Goal: Task Accomplishment & Management: Use online tool/utility

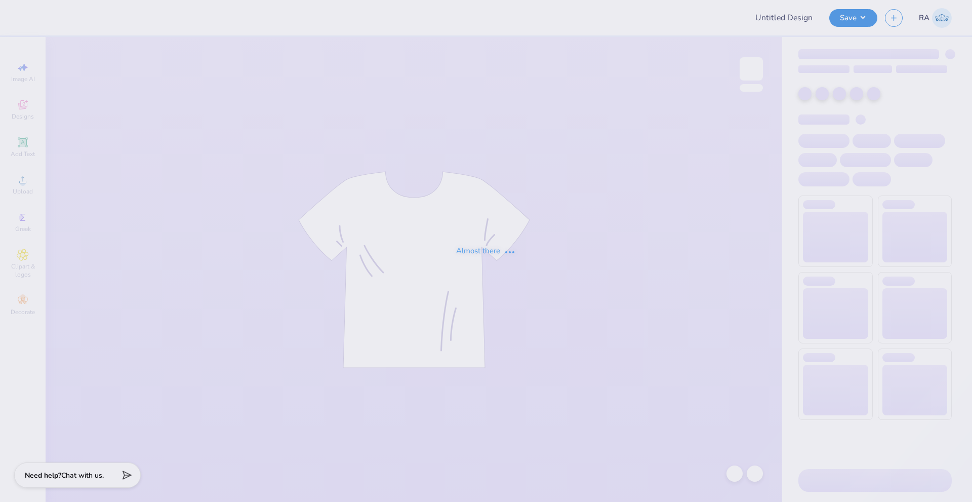
type input "Dos Bros Merch 2025!"
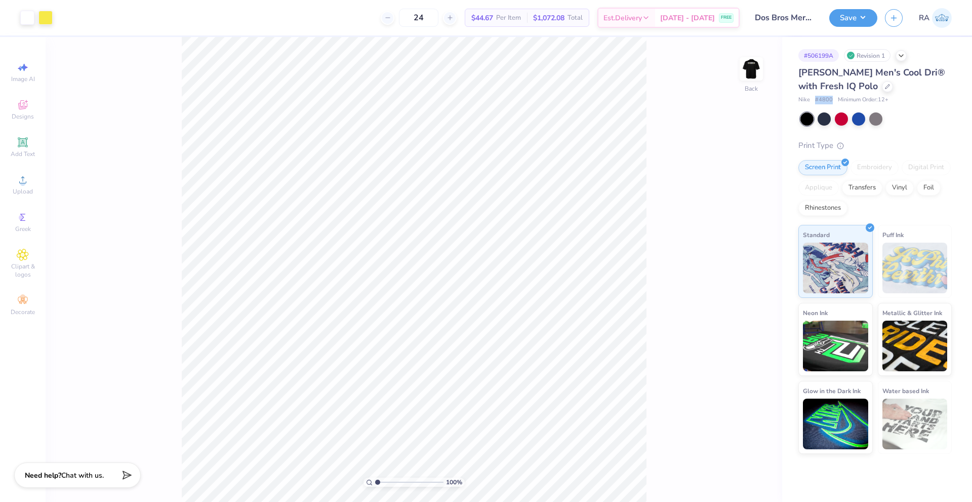
drag, startPoint x: 815, startPoint y: 100, endPoint x: 831, endPoint y: 98, distance: 16.3
click at [831, 98] on div "Nike # 4800 Minimum Order: 12 +" at bounding box center [874, 100] width 153 height 9
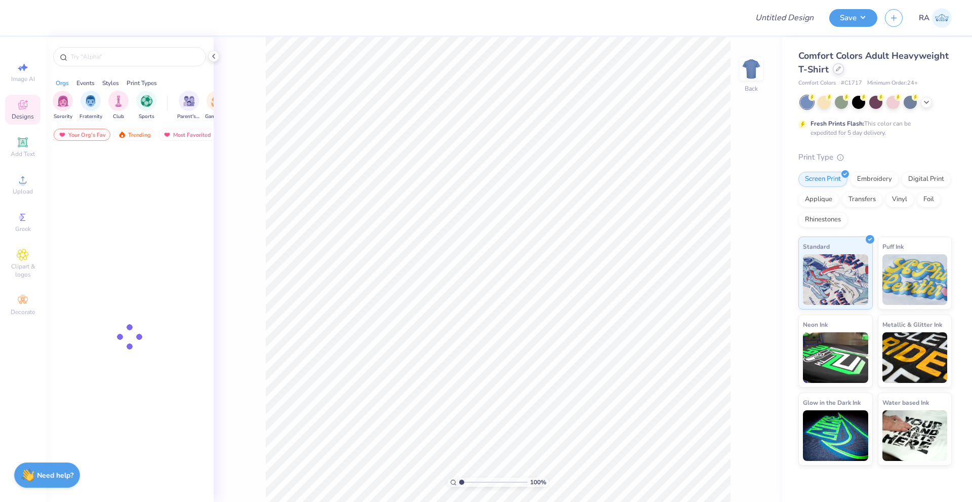
click at [836, 68] on icon at bounding box center [838, 68] width 5 height 5
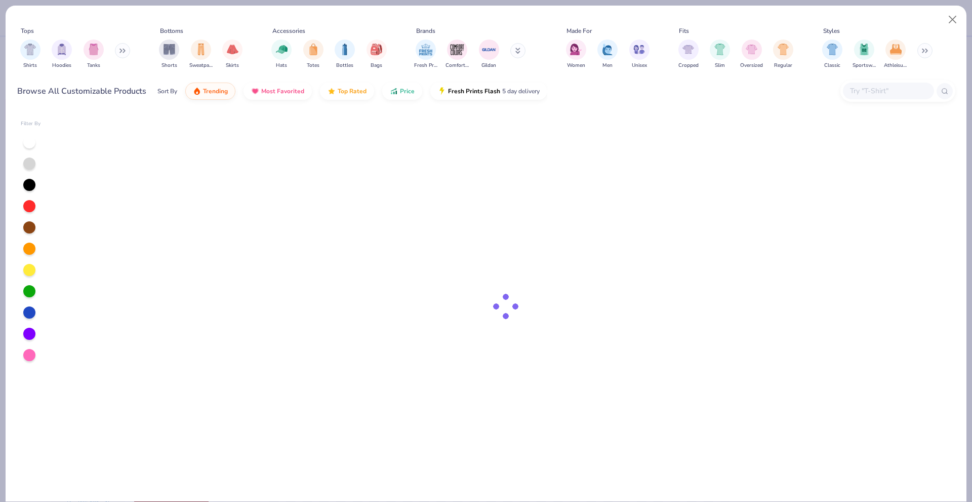
click at [868, 95] on input "text" at bounding box center [888, 91] width 78 height 12
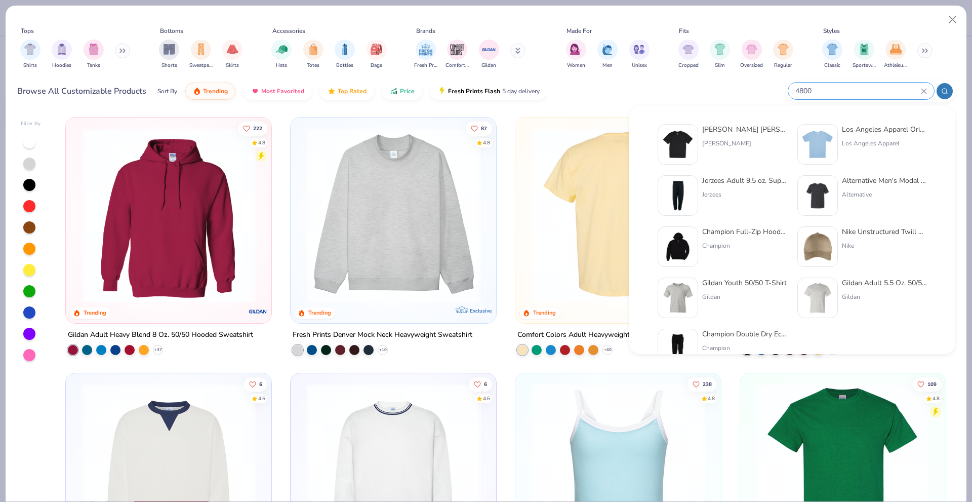
type input "4800"
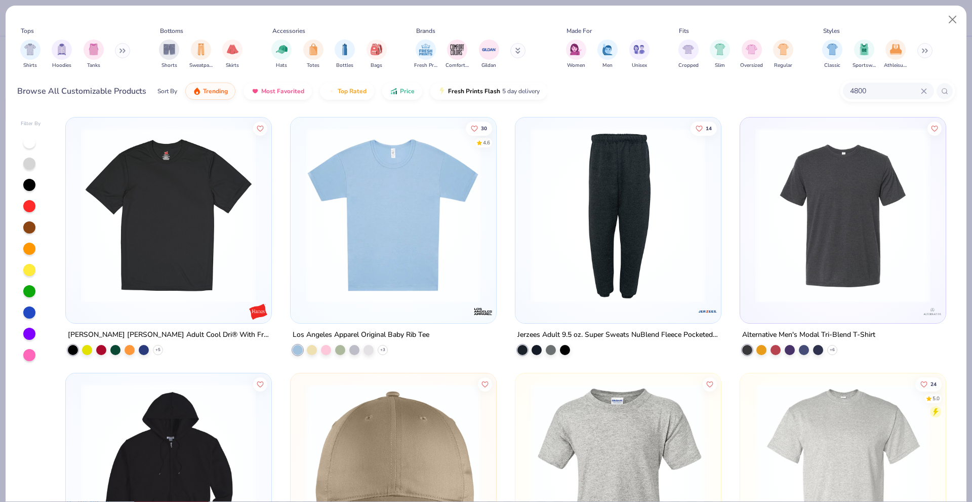
click at [140, 333] on div "[PERSON_NAME] [PERSON_NAME] Adult Cool Dri® With Freshiq T-Shirt" at bounding box center [169, 335] width 202 height 13
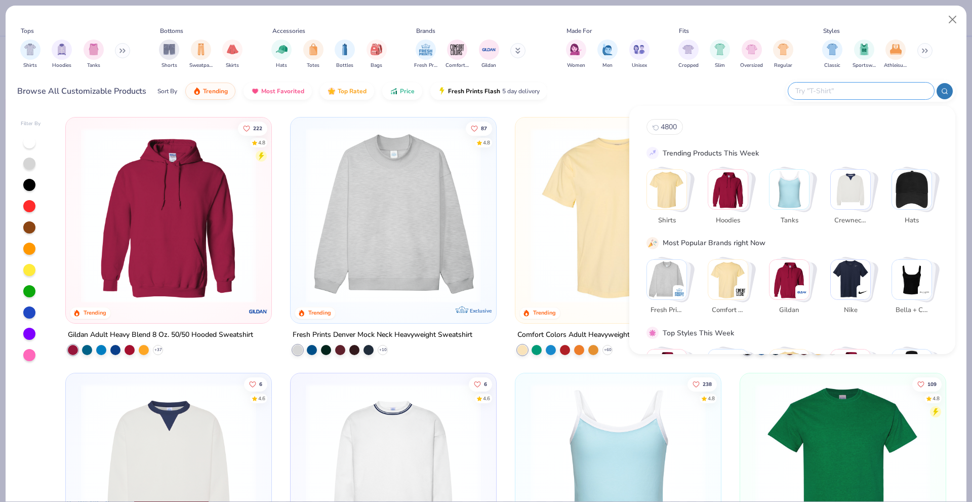
click at [876, 92] on input "text" at bounding box center [860, 91] width 133 height 12
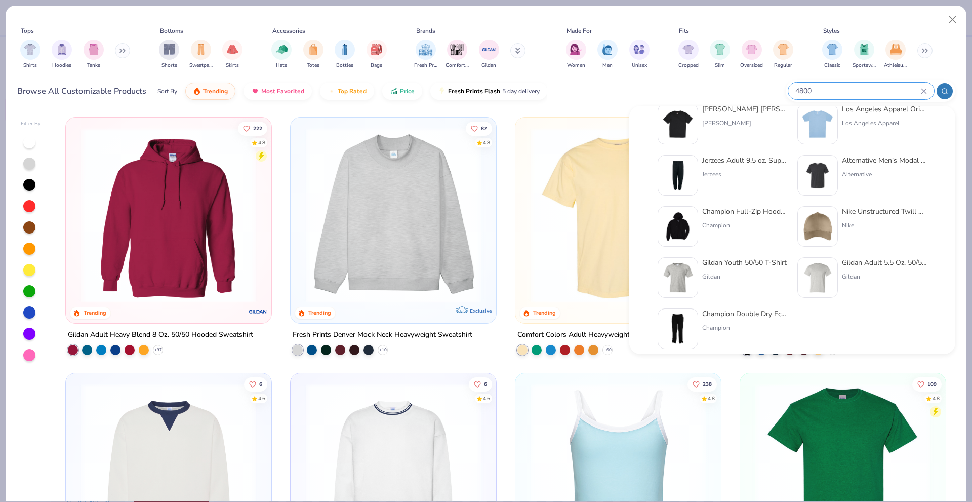
scroll to position [21, 0]
type input "4800"
